Goal: Find specific page/section: Find specific page/section

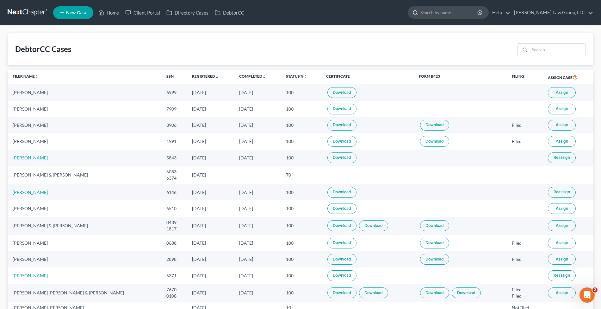
click at [479, 11] on input "search" at bounding box center [450, 13] width 58 height 12
paste input "[PERSON_NAME]"
click at [477, 16] on input "[PERSON_NAME]" at bounding box center [450, 13] width 58 height 12
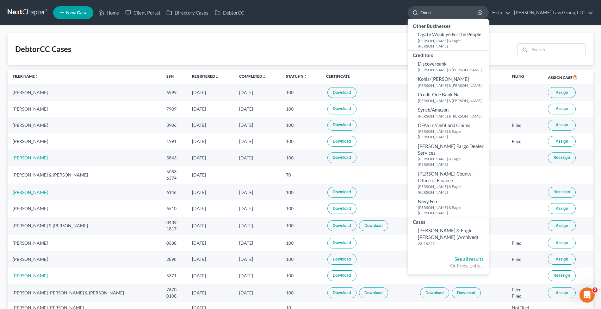
click at [461, 12] on input "Oxen" at bounding box center [450, 13] width 58 height 12
paste input "[PERSON_NAME]"
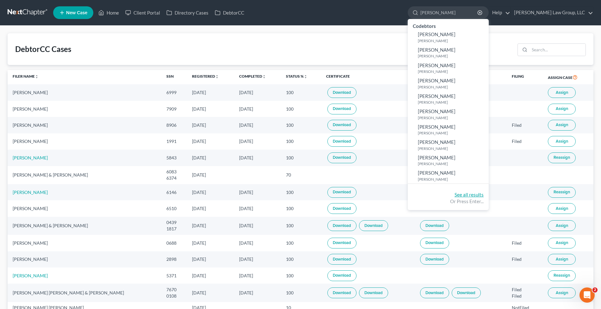
type input "[PERSON_NAME]"
click at [484, 194] on link "See all results" at bounding box center [469, 195] width 29 height 6
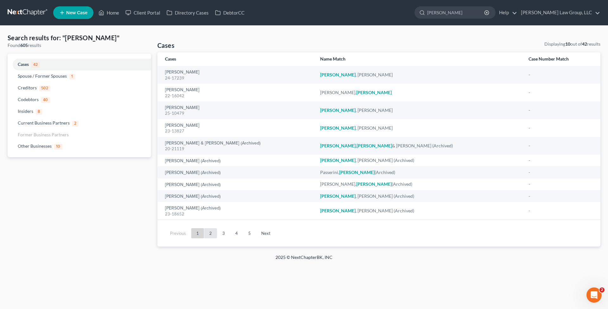
click at [211, 236] on link "2" at bounding box center [210, 233] width 13 height 10
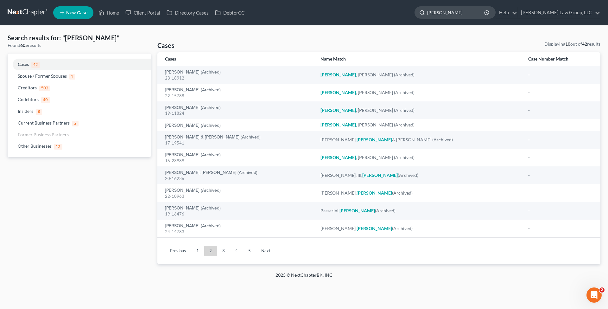
click at [485, 14] on input "[PERSON_NAME]" at bounding box center [456, 13] width 58 height 12
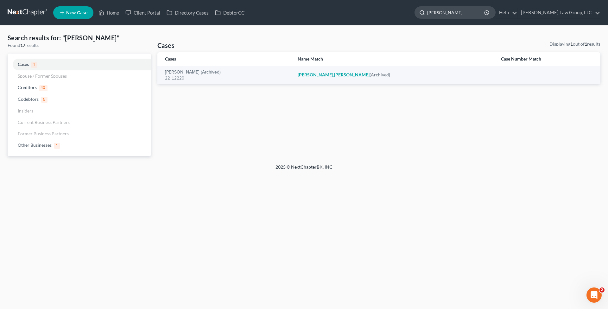
click at [472, 11] on input "[PERSON_NAME]" at bounding box center [456, 13] width 58 height 12
paste input "[PERSON_NAME]"
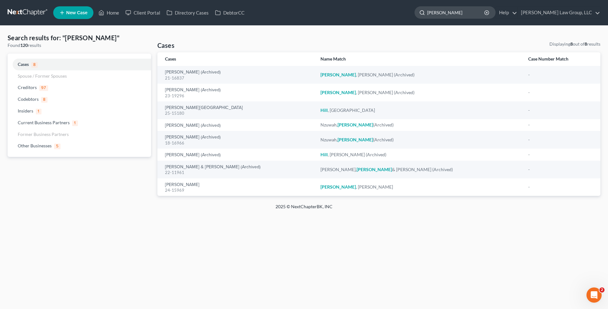
click at [472, 13] on input "[PERSON_NAME]" at bounding box center [456, 13] width 58 height 12
paste input "Passerini"
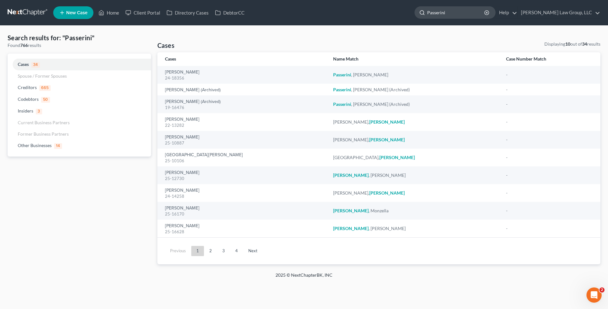
click at [473, 9] on input "Passerini" at bounding box center [456, 13] width 58 height 12
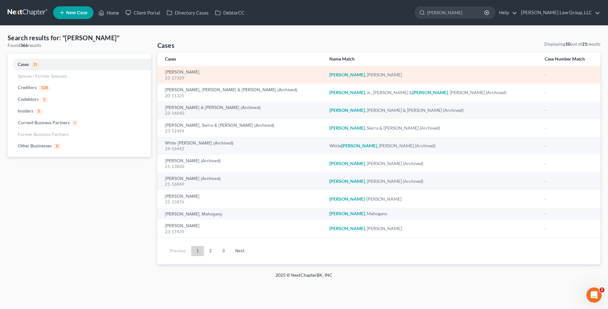
type input "[PERSON_NAME]"
click at [185, 68] on td "[PERSON_NAME] 23-17329" at bounding box center [240, 75] width 167 height 18
click at [185, 70] on link "[PERSON_NAME]" at bounding box center [182, 72] width 35 height 4
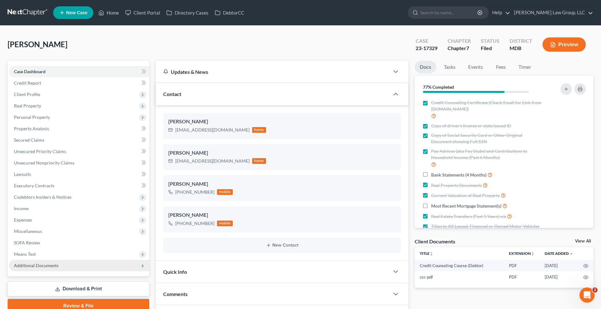
click at [72, 264] on span "Additional Documents" at bounding box center [79, 265] width 141 height 11
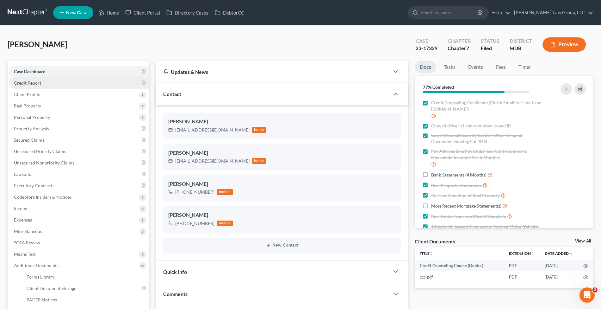
click at [53, 82] on link "Credit Report" at bounding box center [79, 82] width 141 height 11
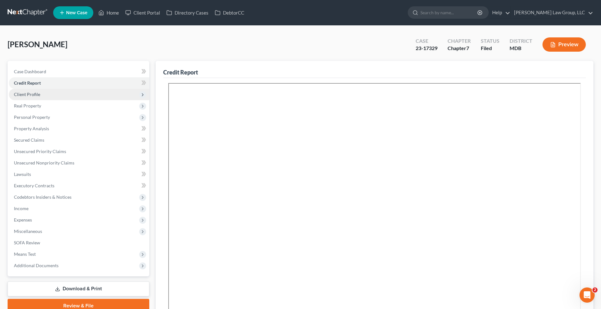
click at [57, 90] on span "Client Profile" at bounding box center [79, 94] width 141 height 11
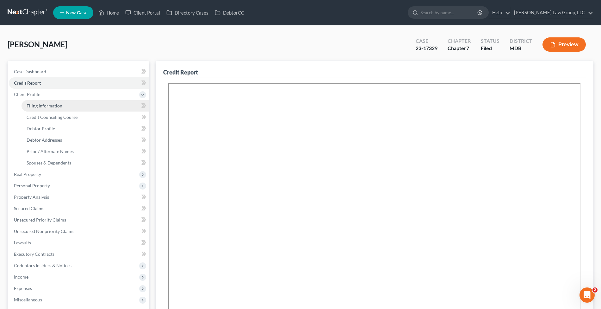
click at [72, 101] on link "Filing Information" at bounding box center [86, 105] width 128 height 11
select select "1"
select select "0"
select select "38"
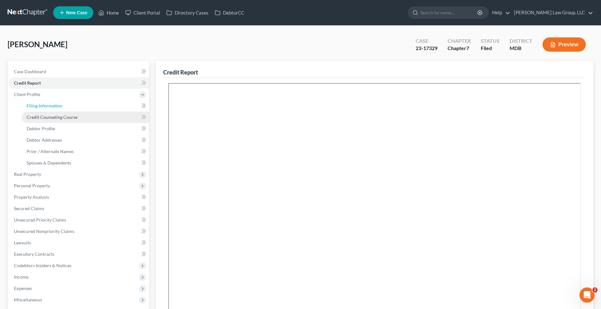
select select "0"
select select "21"
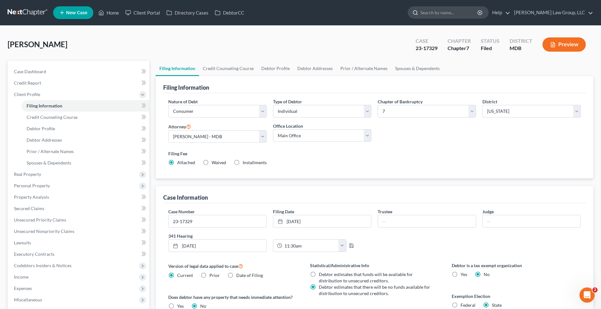
click at [466, 10] on input "search" at bounding box center [450, 13] width 58 height 12
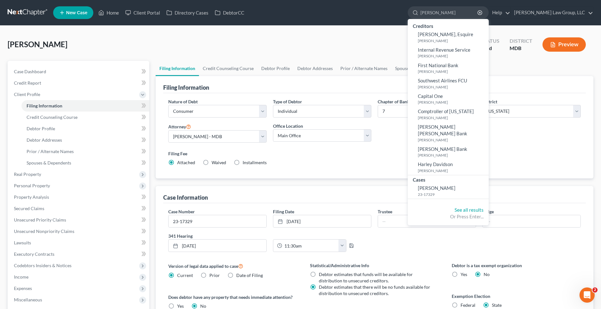
type input "[PERSON_NAME]"
click at [313, 47] on div "[PERSON_NAME] Upgraded Case 23-17329 Chapter Chapter 7 Status Filed District MD…" at bounding box center [301, 47] width 586 height 28
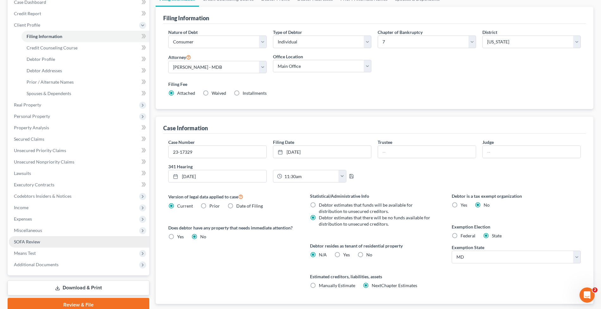
scroll to position [107, 0]
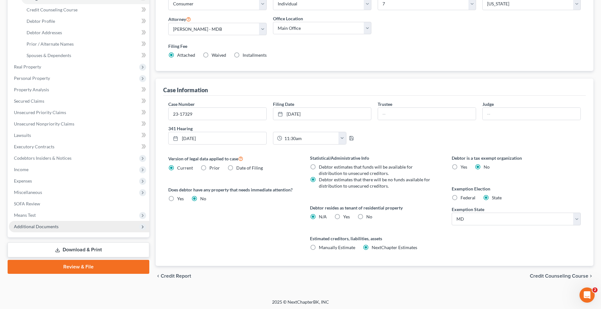
click at [67, 227] on span "Additional Documents" at bounding box center [79, 226] width 141 height 11
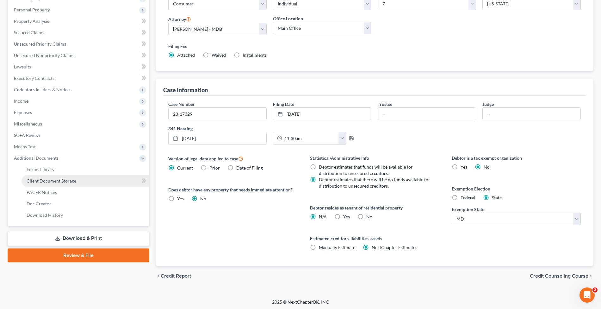
click at [66, 180] on span "Client Document Storage" at bounding box center [52, 180] width 50 height 5
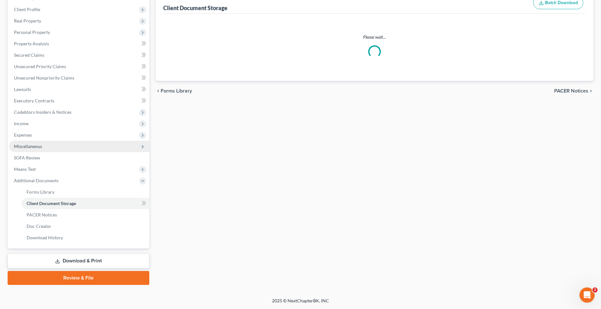
scroll to position [56, 0]
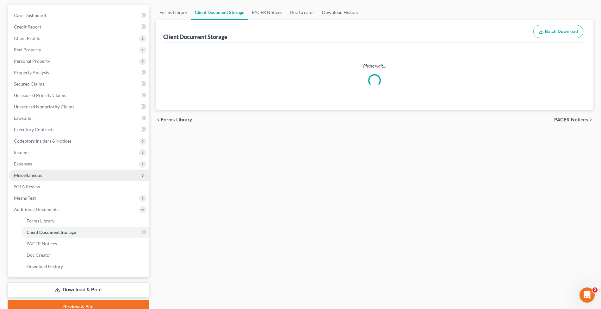
select select "14"
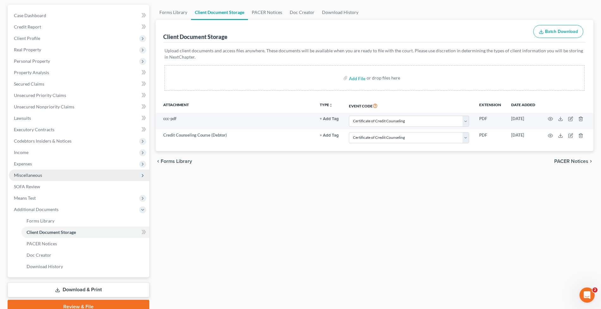
scroll to position [0, 0]
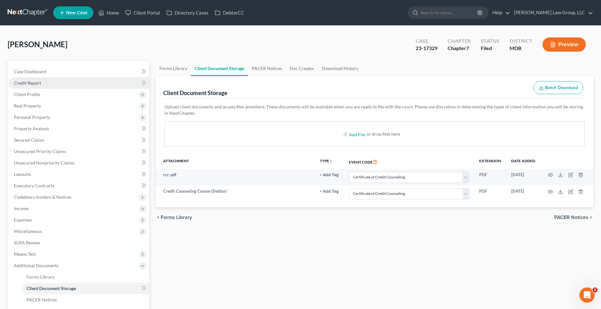
click at [77, 84] on link "Credit Report" at bounding box center [79, 82] width 141 height 11
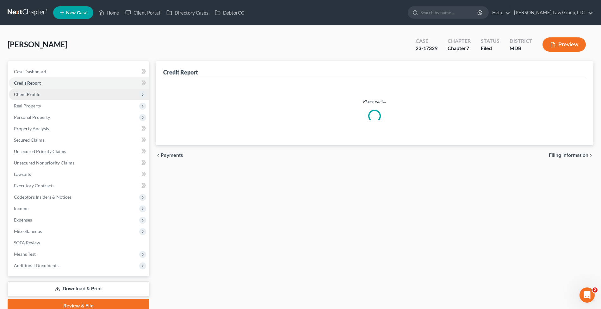
click at [76, 93] on span "Client Profile" at bounding box center [79, 94] width 141 height 11
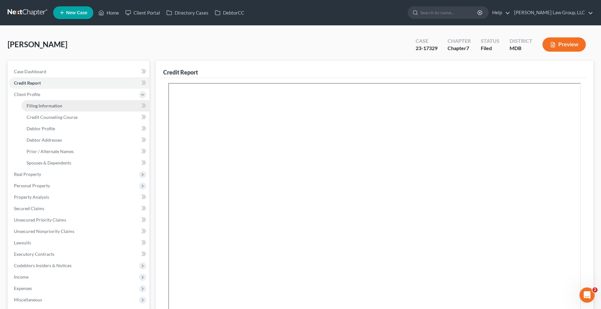
click at [53, 106] on span "Filing Information" at bounding box center [45, 105] width 36 height 5
select select "1"
select select "0"
select select "38"
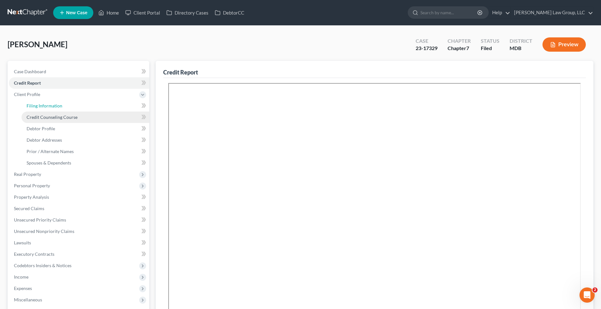
select select "0"
select select "21"
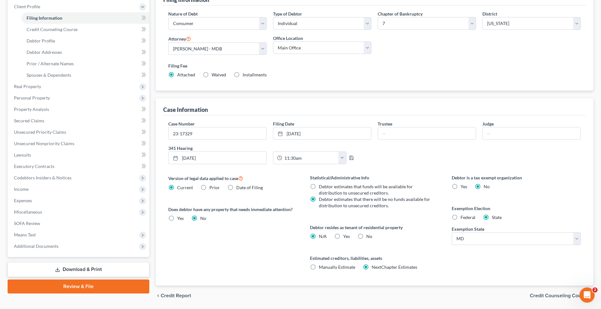
scroll to position [107, 0]
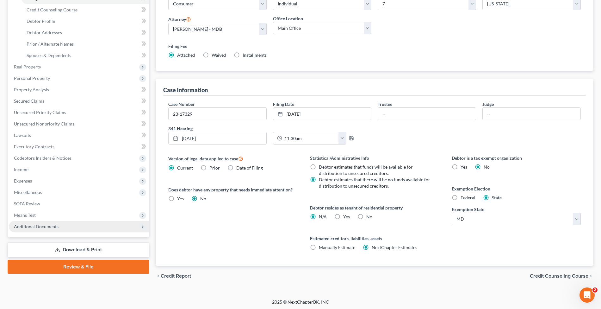
click at [32, 222] on span "Additional Documents" at bounding box center [79, 226] width 141 height 11
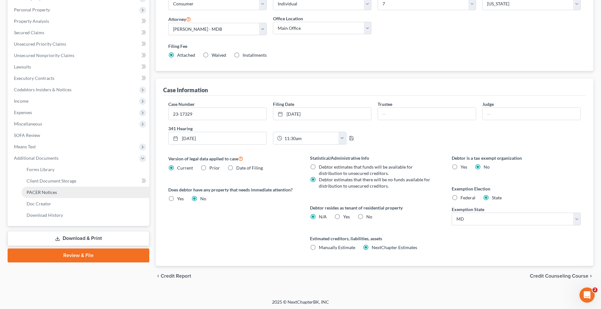
click at [58, 192] on link "PACER Notices" at bounding box center [86, 191] width 128 height 11
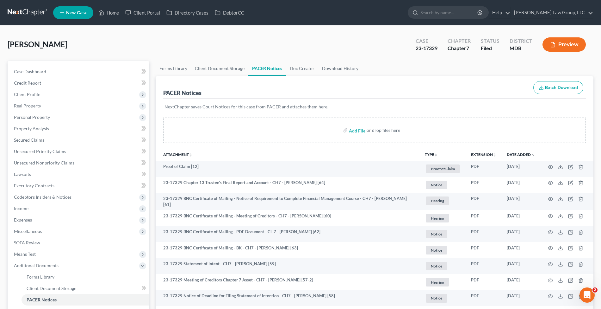
scroll to position [84, 0]
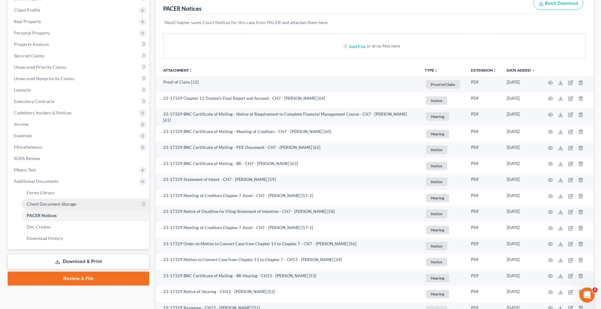
click at [68, 206] on link "Client Document Storage" at bounding box center [86, 203] width 128 height 11
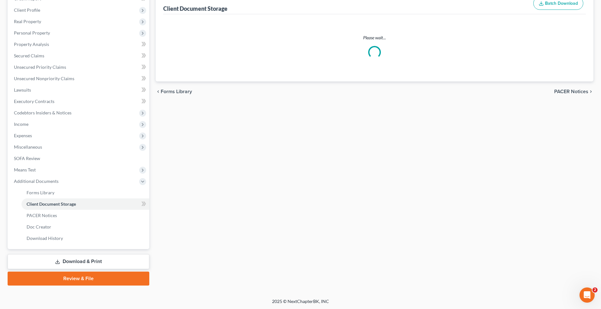
scroll to position [77, 0]
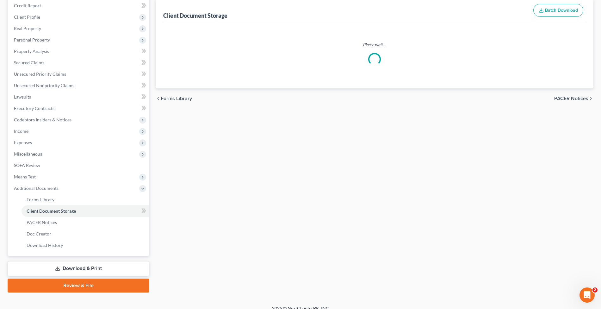
select select "14"
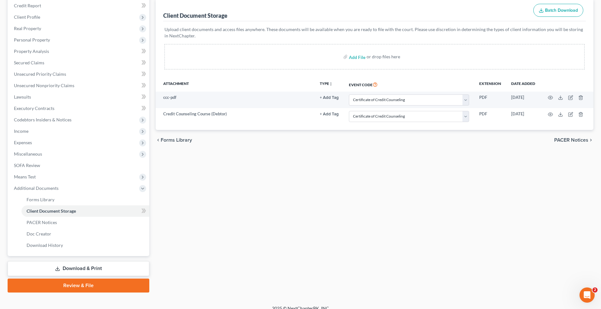
scroll to position [0, 0]
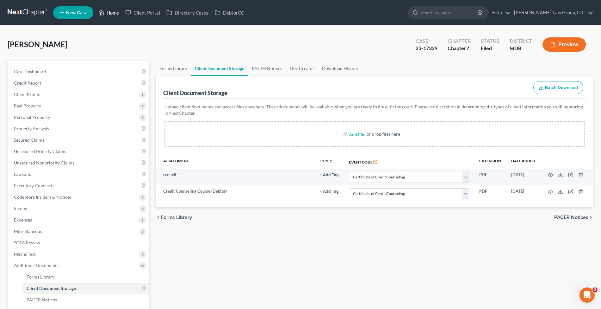
click at [106, 15] on link "Home" at bounding box center [108, 12] width 27 height 11
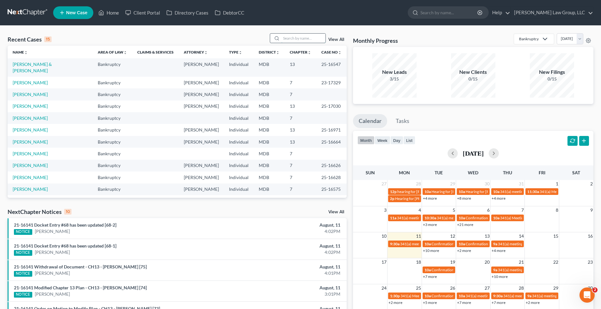
click at [289, 39] on input "search" at bounding box center [303, 38] width 44 height 9
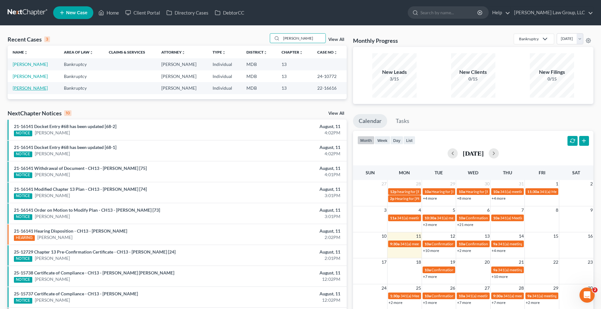
type input "[PERSON_NAME]"
click at [36, 87] on link "[PERSON_NAME]" at bounding box center [30, 87] width 35 height 5
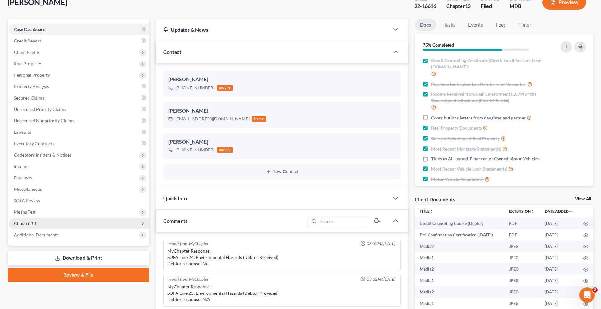
scroll to position [2655, 0]
click at [47, 227] on span "Chapter 13" at bounding box center [79, 222] width 141 height 11
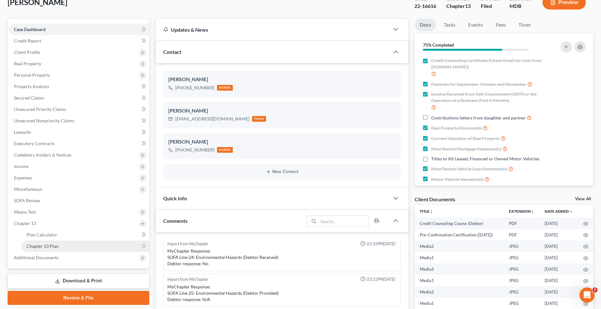
click at [82, 246] on link "Chapter 13 Plan" at bounding box center [86, 245] width 128 height 11
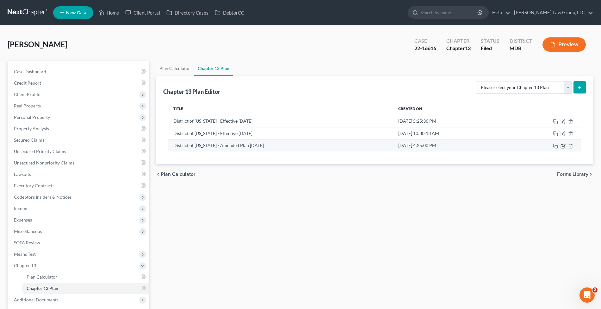
click at [563, 143] on icon "button" at bounding box center [563, 145] width 5 height 5
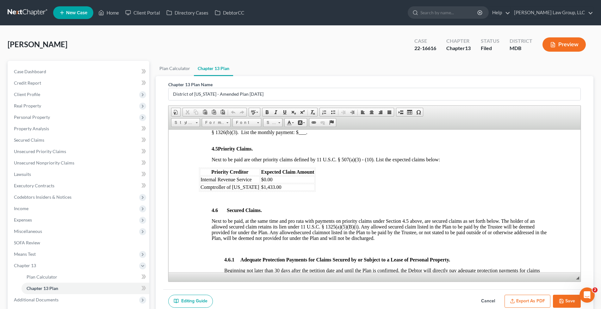
scroll to position [823, 0]
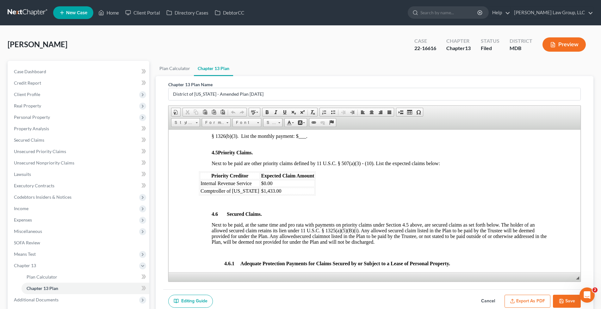
click at [488, 299] on button "Cancel" at bounding box center [489, 300] width 28 height 13
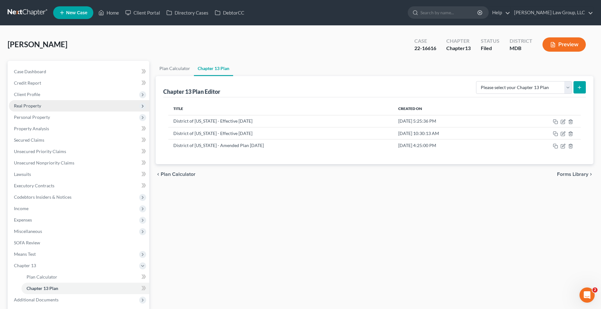
click at [36, 104] on span "Real Property" at bounding box center [27, 105] width 27 height 5
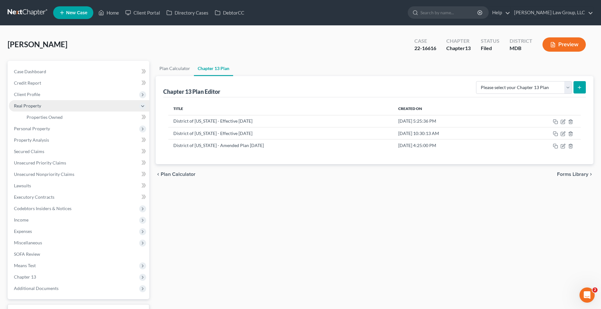
click at [51, 105] on span "Real Property" at bounding box center [79, 105] width 141 height 11
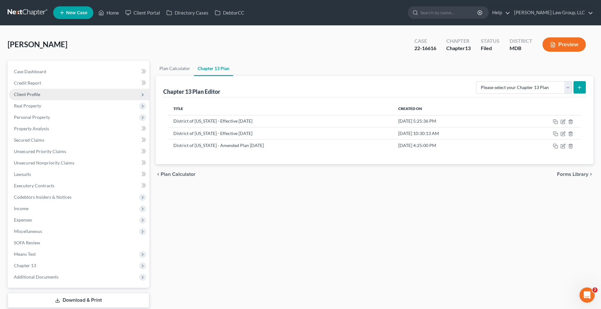
click at [51, 98] on span "Client Profile" at bounding box center [79, 94] width 141 height 11
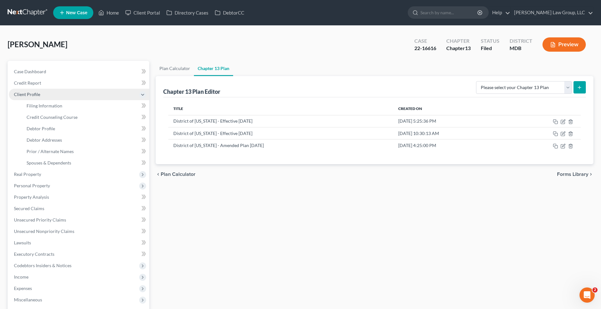
click at [53, 98] on span "Client Profile" at bounding box center [79, 94] width 141 height 11
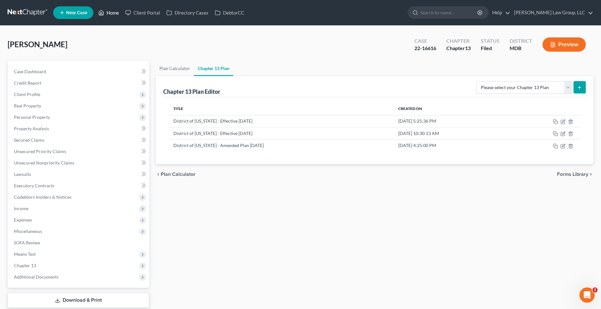
click at [116, 16] on link "Home" at bounding box center [108, 12] width 27 height 11
